Goal: Information Seeking & Learning: Stay updated

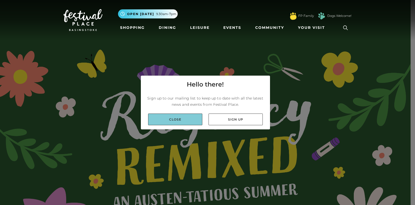
click at [168, 120] on link "Close" at bounding box center [175, 119] width 54 height 12
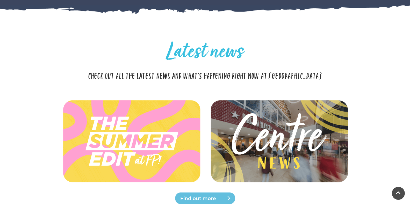
scroll to position [2102, 0]
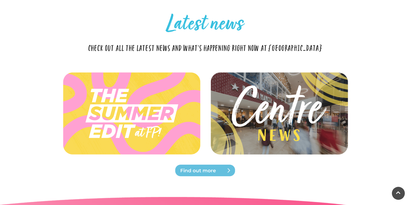
click at [200, 170] on span "Find out more" at bounding box center [211, 170] width 62 height 7
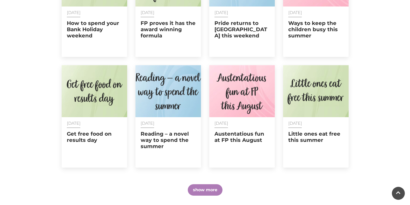
scroll to position [304, 0]
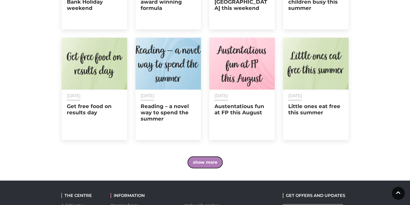
click at [207, 160] on button "show more" at bounding box center [205, 161] width 35 height 11
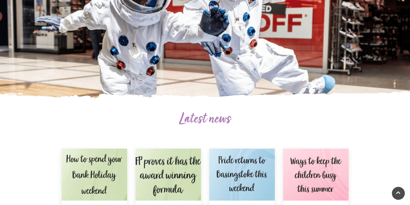
scroll to position [0, 0]
